Goal: Transaction & Acquisition: Subscribe to service/newsletter

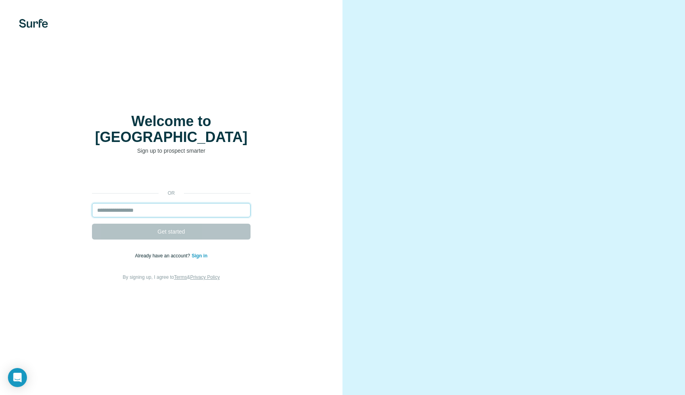
click at [156, 203] on input "email" at bounding box center [171, 210] width 159 height 14
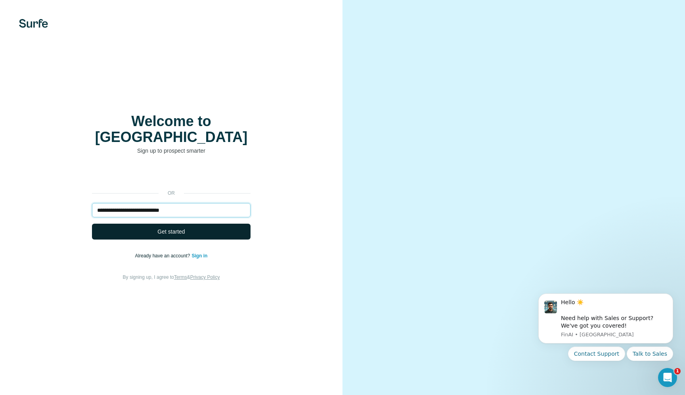
type input "**********"
click at [164, 227] on span "Get started" at bounding box center [170, 231] width 27 height 8
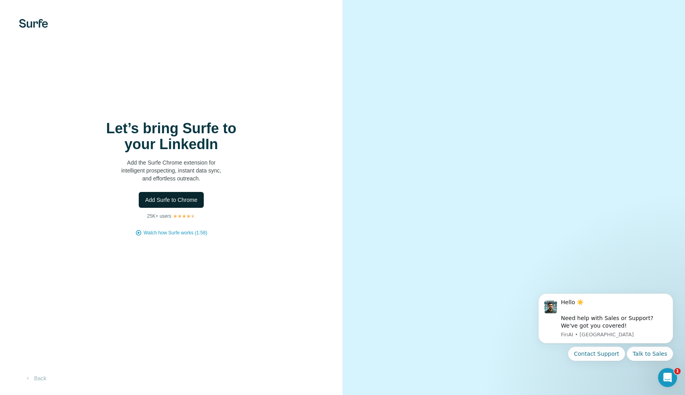
click at [176, 199] on span "Add Surfe to Chrome" at bounding box center [171, 200] width 52 height 8
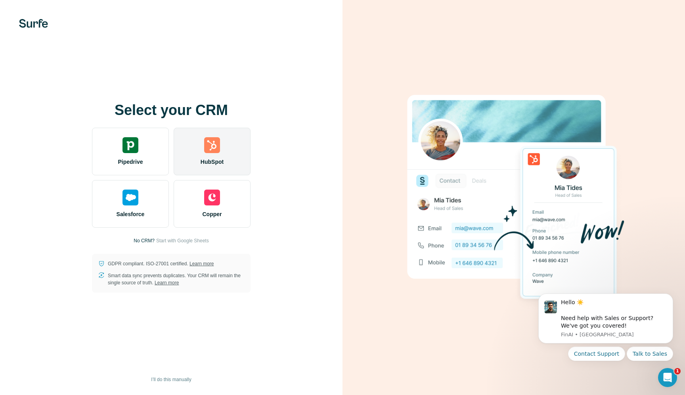
click at [215, 146] on img at bounding box center [212, 145] width 16 height 16
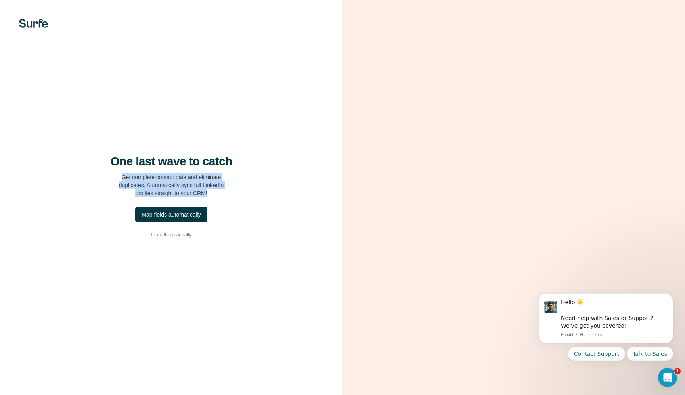
drag, startPoint x: 218, startPoint y: 195, endPoint x: 219, endPoint y: 173, distance: 21.9
click at [219, 173] on div "One last wave to catch Get complete contact data and eliminate duplicates. Auto…" at bounding box center [171, 175] width 311 height 43
click at [197, 215] on div "Map fields automatically" at bounding box center [170, 214] width 59 height 8
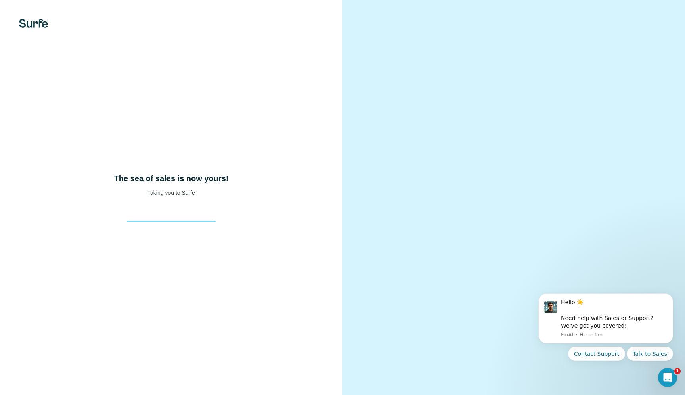
click at [40, 25] on img at bounding box center [33, 23] width 29 height 9
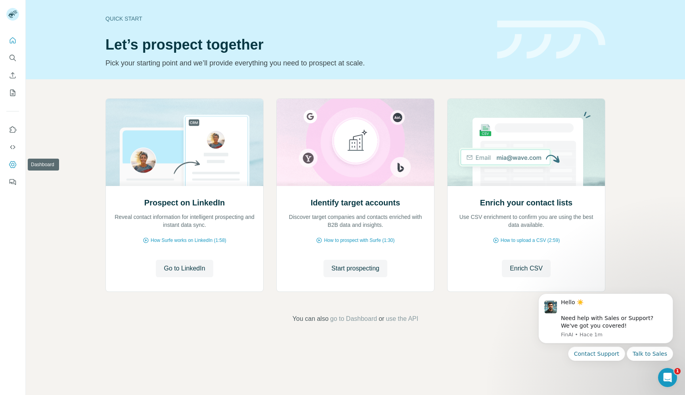
click at [12, 166] on icon "Dashboard" at bounding box center [13, 165] width 8 height 8
